Goal: Task Accomplishment & Management: Use online tool/utility

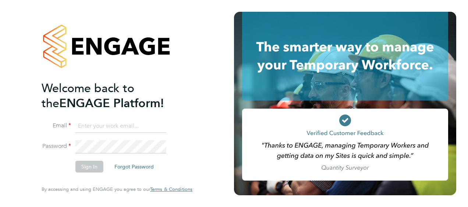
type input "david.purvis@vistry.co.uk"
click at [203, 160] on div "Welcome back to the ENGAGE Platform! Email david.purvis@vistry.co.uk Password S…" at bounding box center [117, 103] width 180 height 207
click at [87, 168] on button "Sign In" at bounding box center [89, 167] width 28 height 12
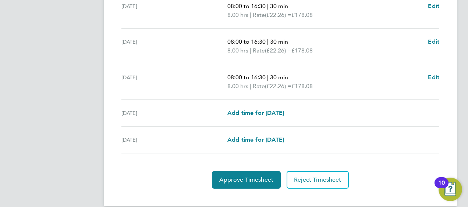
scroll to position [314, 0]
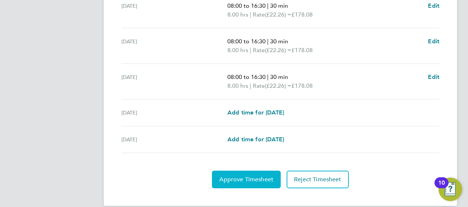
click at [253, 176] on span "Approve Timesheet" at bounding box center [246, 179] width 54 height 7
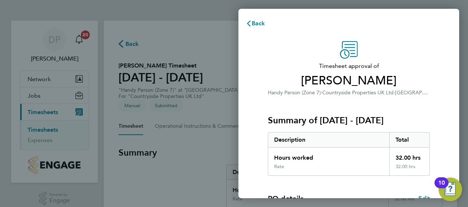
click at [399, 74] on span "[PERSON_NAME]" at bounding box center [349, 81] width 162 height 15
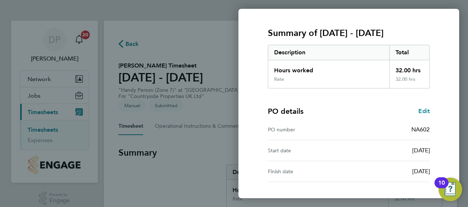
scroll to position [144, 0]
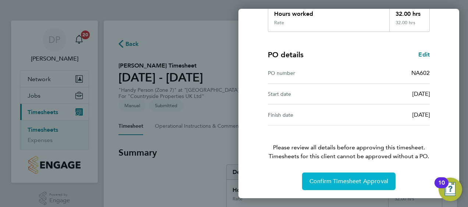
click at [350, 182] on span "Confirm Timesheet Approval" at bounding box center [348, 181] width 79 height 7
